Goal: Task Accomplishment & Management: Manage account settings

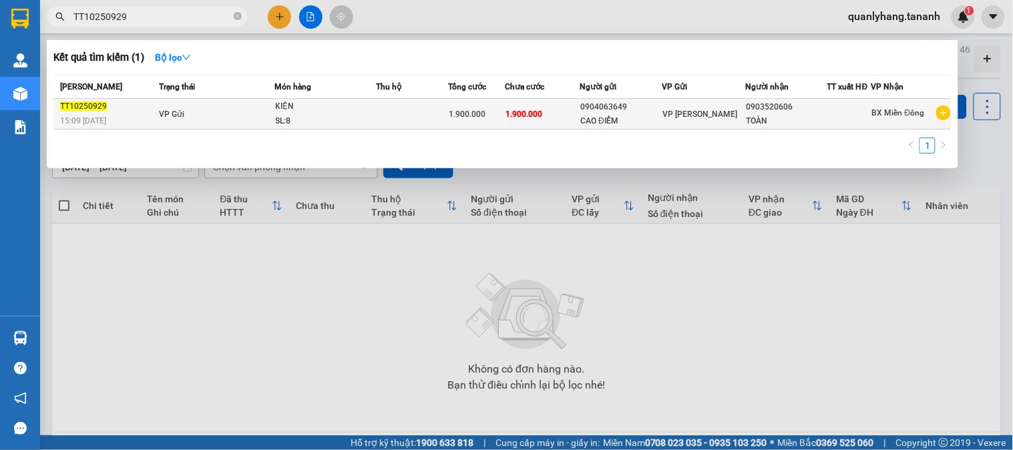
click at [314, 115] on div "SL: 8" at bounding box center [326, 121] width 100 height 15
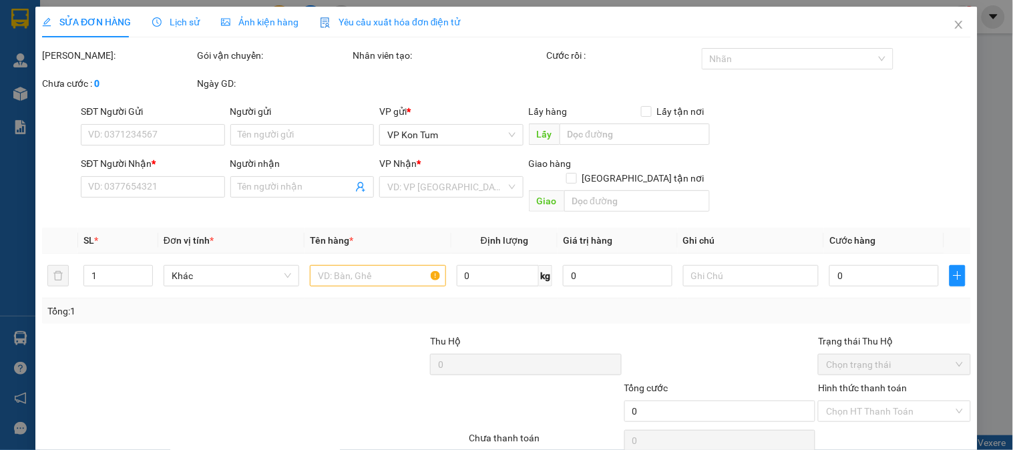
type input "0904063649"
type input "CAO ĐIỂM"
type input "0903520606"
type input "TOÀN"
type input "1.900.000"
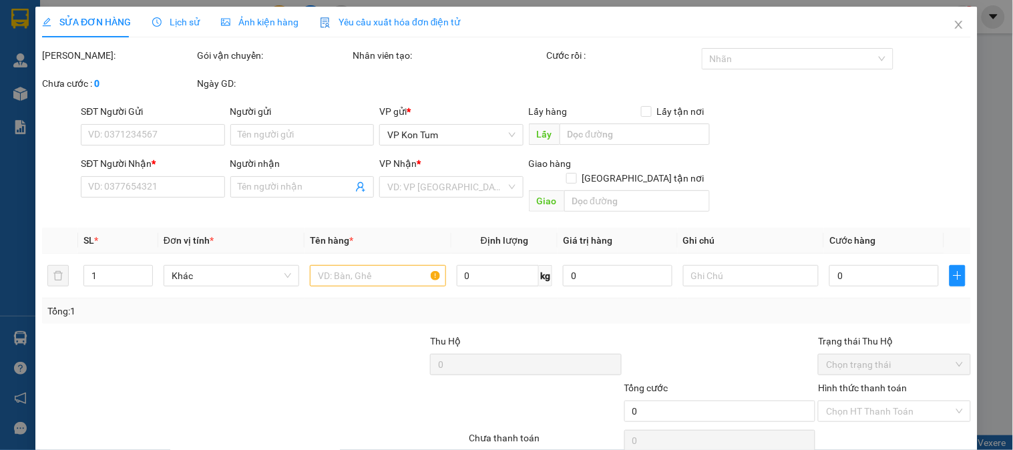
type input "1.900.000"
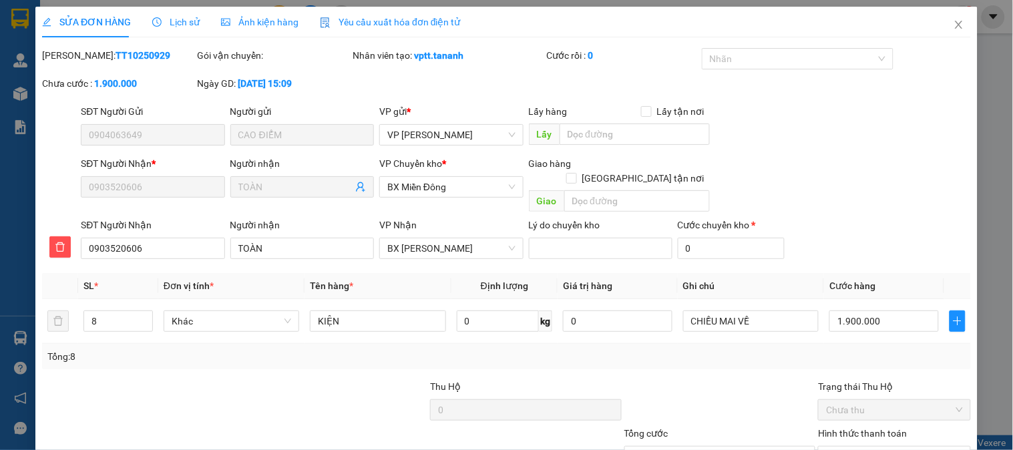
scroll to position [92, 0]
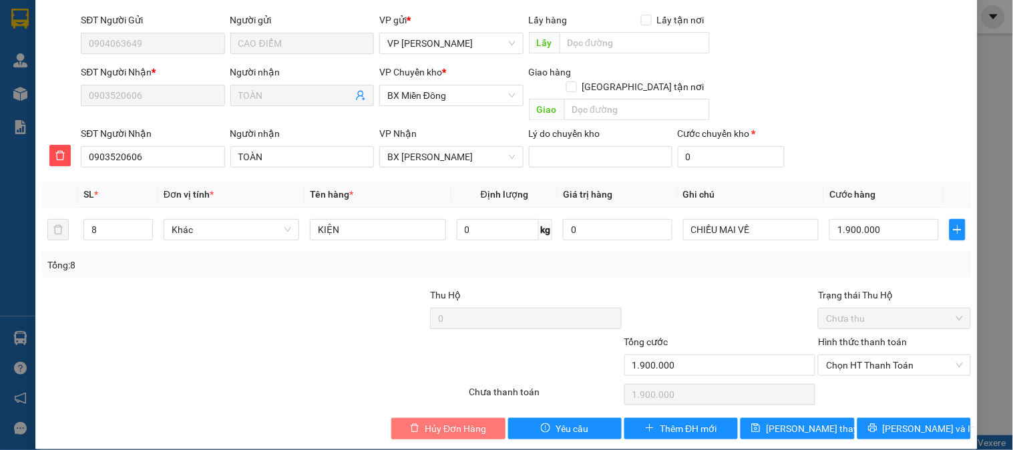
click at [451, 422] on span "Hủy Đơn Hàng" at bounding box center [455, 429] width 61 height 15
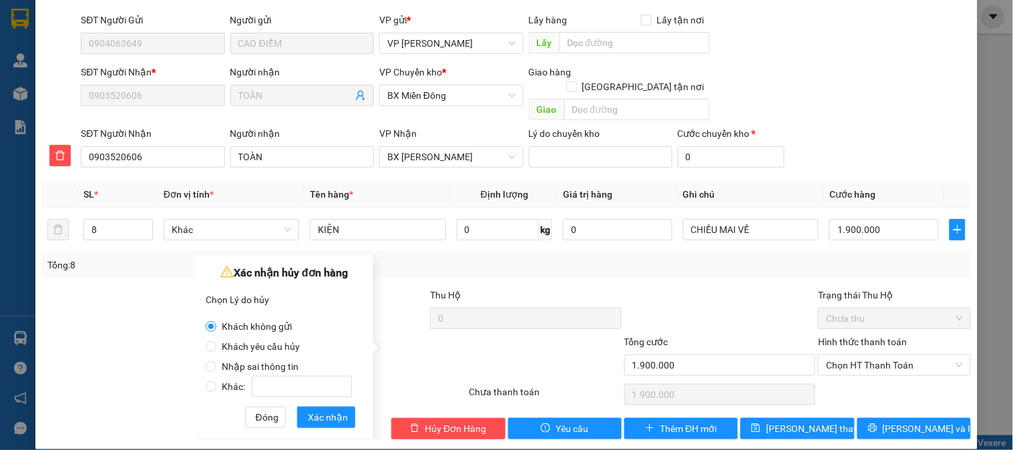
click at [270, 365] on span "Nhập sai thông tin" at bounding box center [260, 366] width 88 height 11
click at [216, 365] on input "Nhập sai thông tin" at bounding box center [211, 366] width 11 height 11
radio input "true"
radio input "false"
click at [331, 410] on span "Xác nhận" at bounding box center [328, 417] width 40 height 15
